Goal: Task Accomplishment & Management: Use online tool/utility

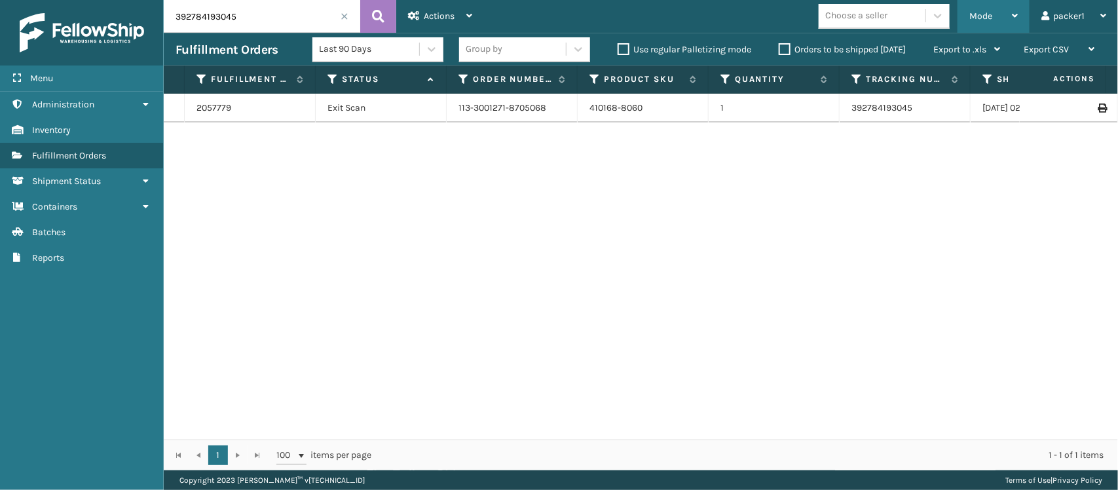
click at [981, 9] on div "Mode" at bounding box center [993, 16] width 48 height 33
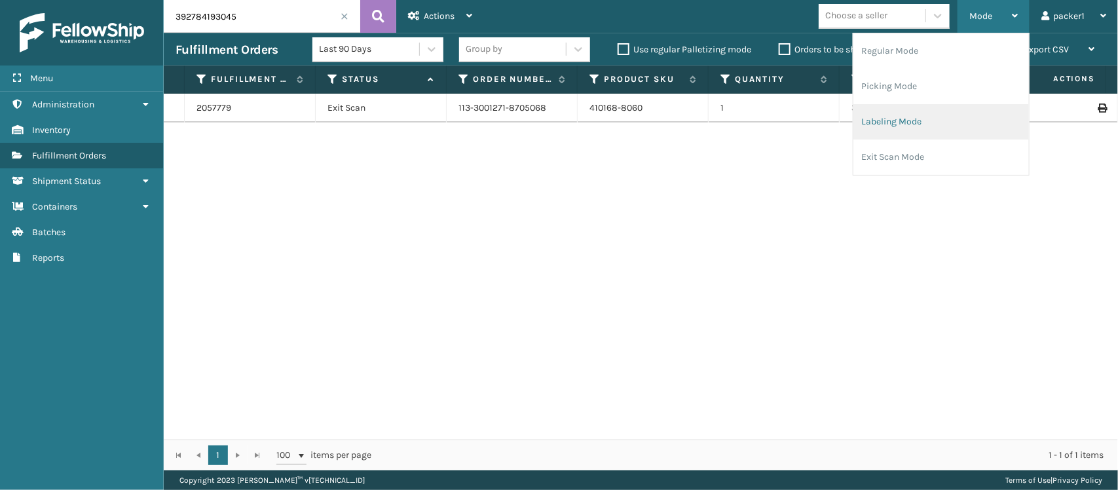
click at [951, 118] on li "Labeling Mode" at bounding box center [941, 121] width 176 height 35
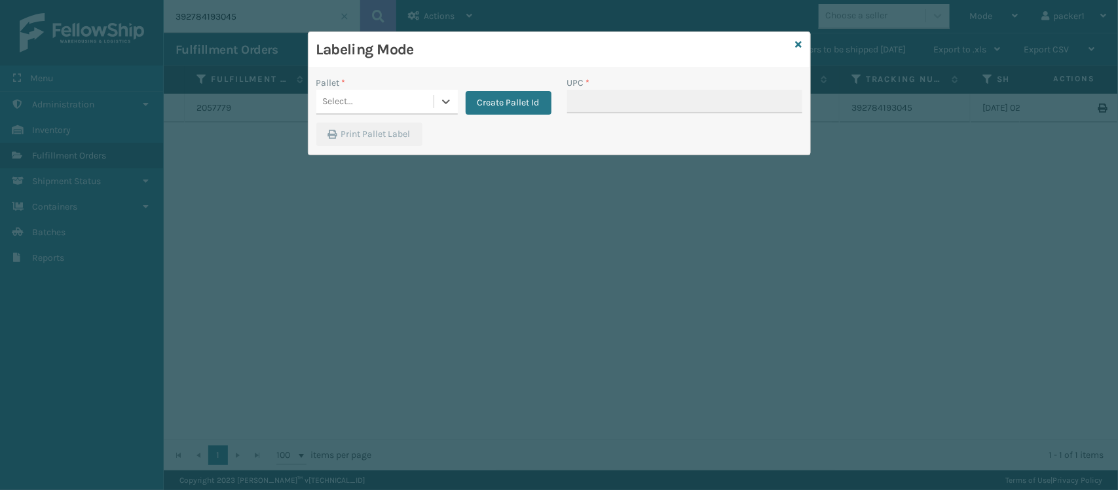
click at [430, 102] on div "Select..." at bounding box center [374, 102] width 117 height 22
click at [538, 100] on button "Create Pallet Id" at bounding box center [509, 103] width 86 height 24
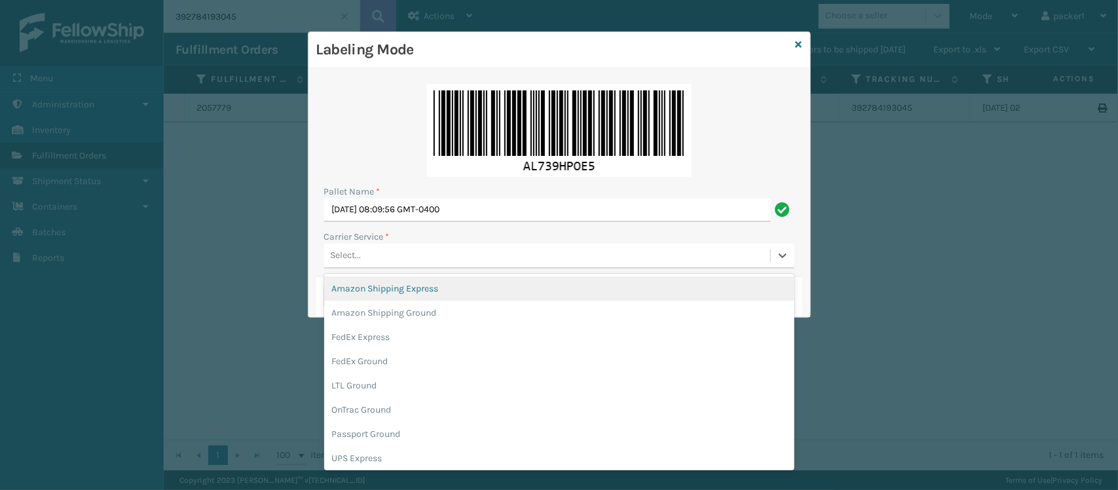
click at [413, 256] on div "Select..." at bounding box center [547, 256] width 446 height 22
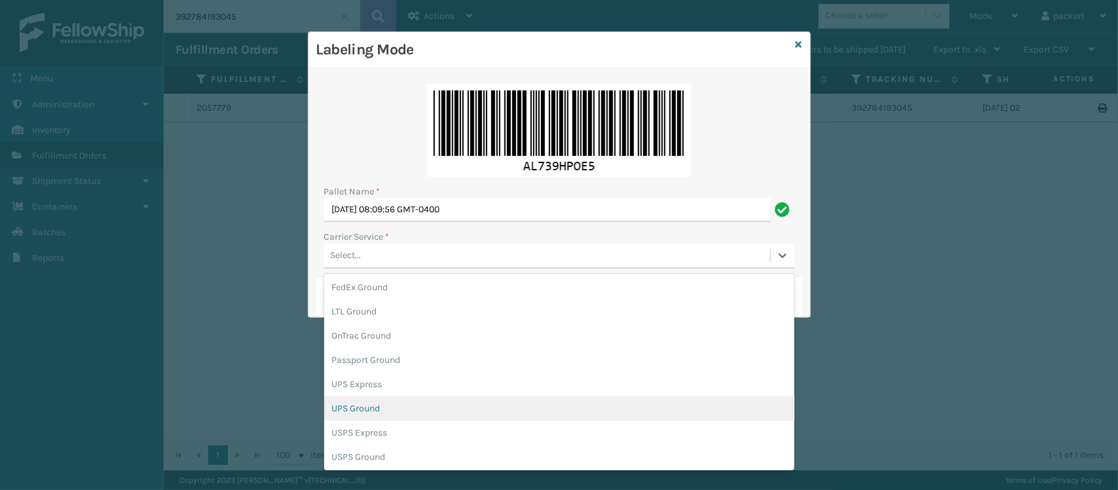
scroll to position [75, 0]
click at [369, 405] on div "UPS Ground" at bounding box center [559, 407] width 470 height 24
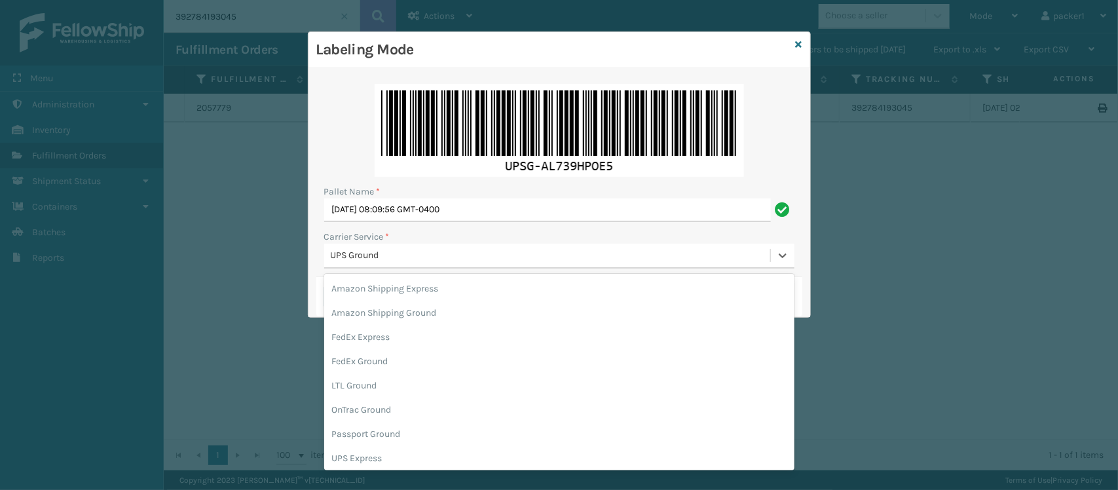
click at [426, 257] on div "UPS Ground" at bounding box center [551, 256] width 441 height 14
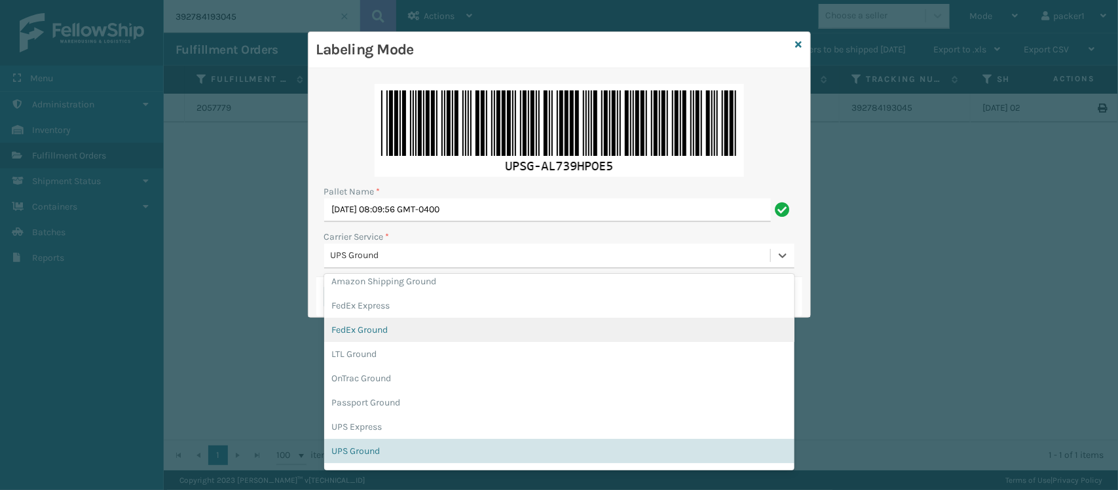
click at [374, 326] on div "FedEx Ground" at bounding box center [559, 330] width 470 height 24
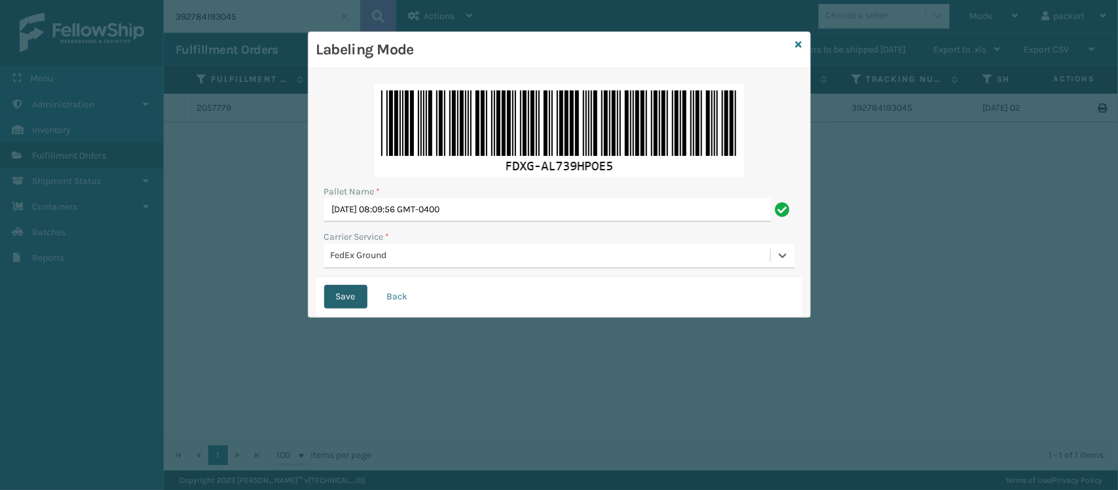
click at [347, 302] on button "Save" at bounding box center [345, 297] width 43 height 24
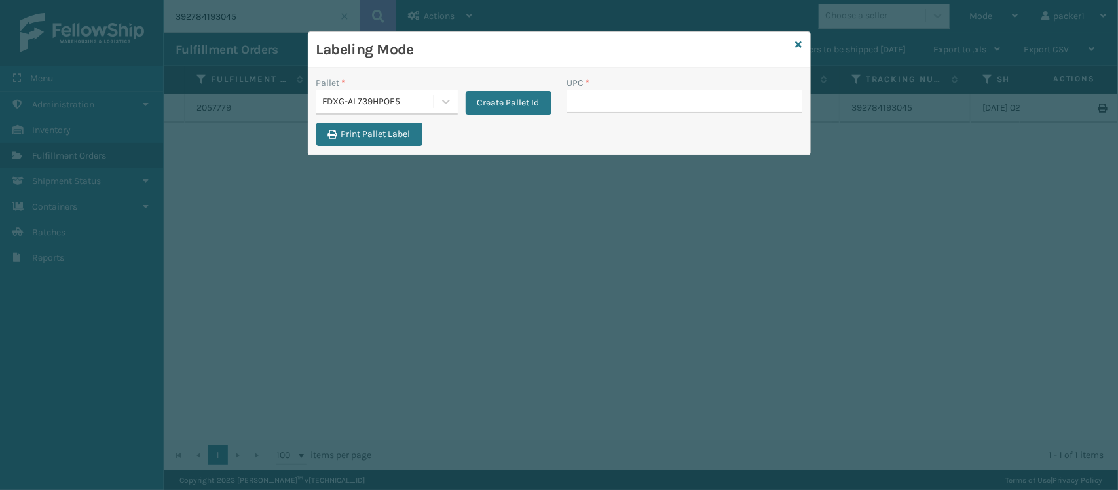
click at [609, 100] on input "UPC *" at bounding box center [684, 102] width 235 height 24
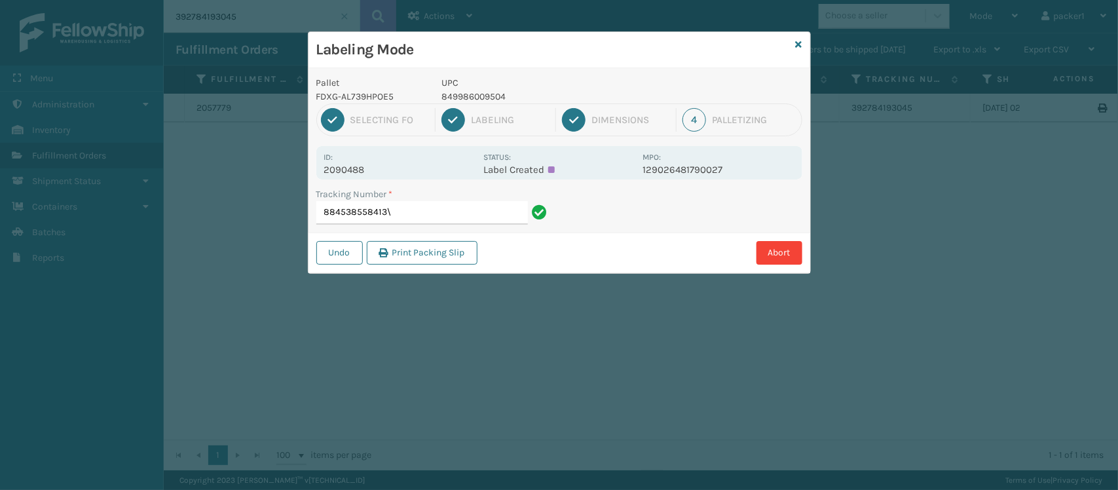
type input "884538558413"
type input "393421242235849986009498"
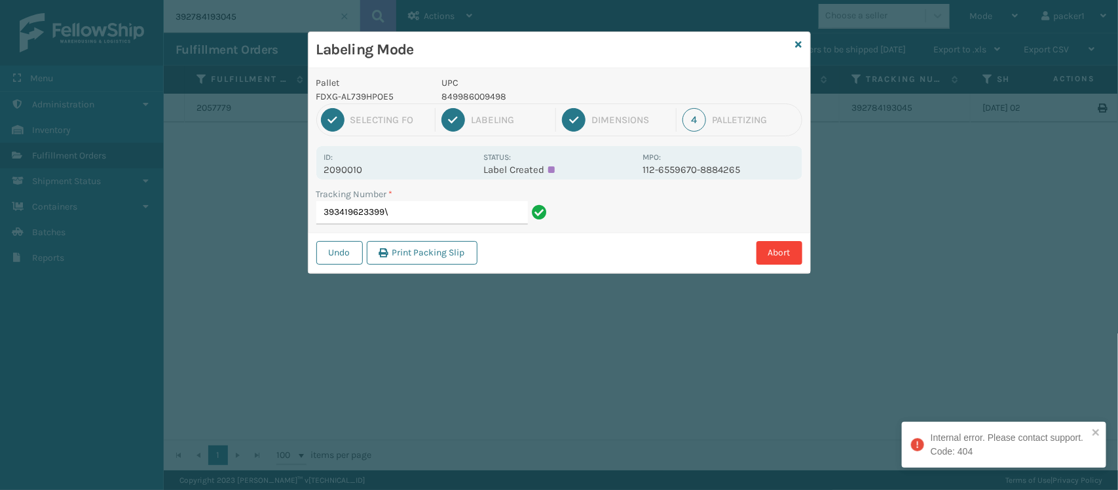
type input "393419623399"
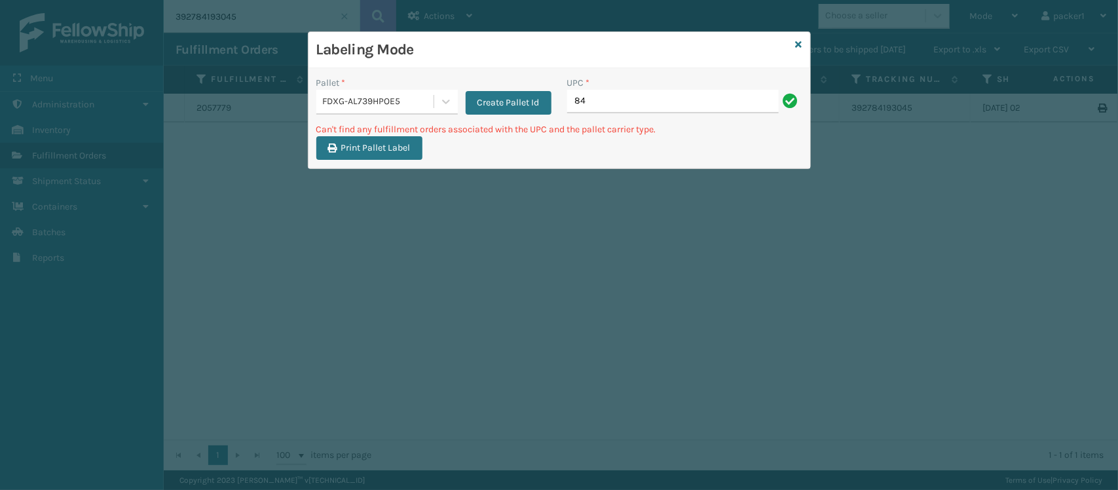
type input "8"
